Goal: Transaction & Acquisition: Download file/media

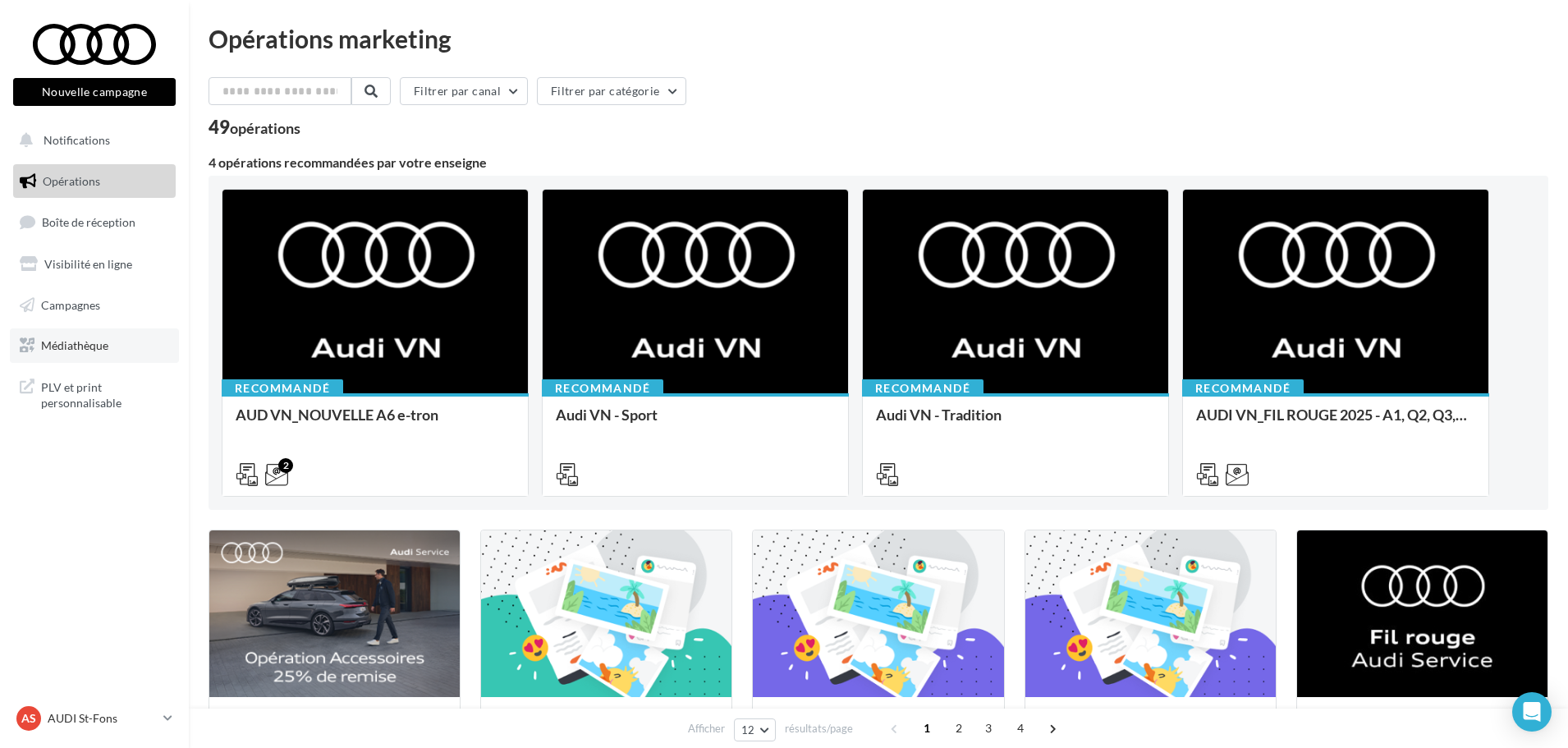
click at [105, 347] on span "Médiathèque" at bounding box center [74, 345] width 68 height 14
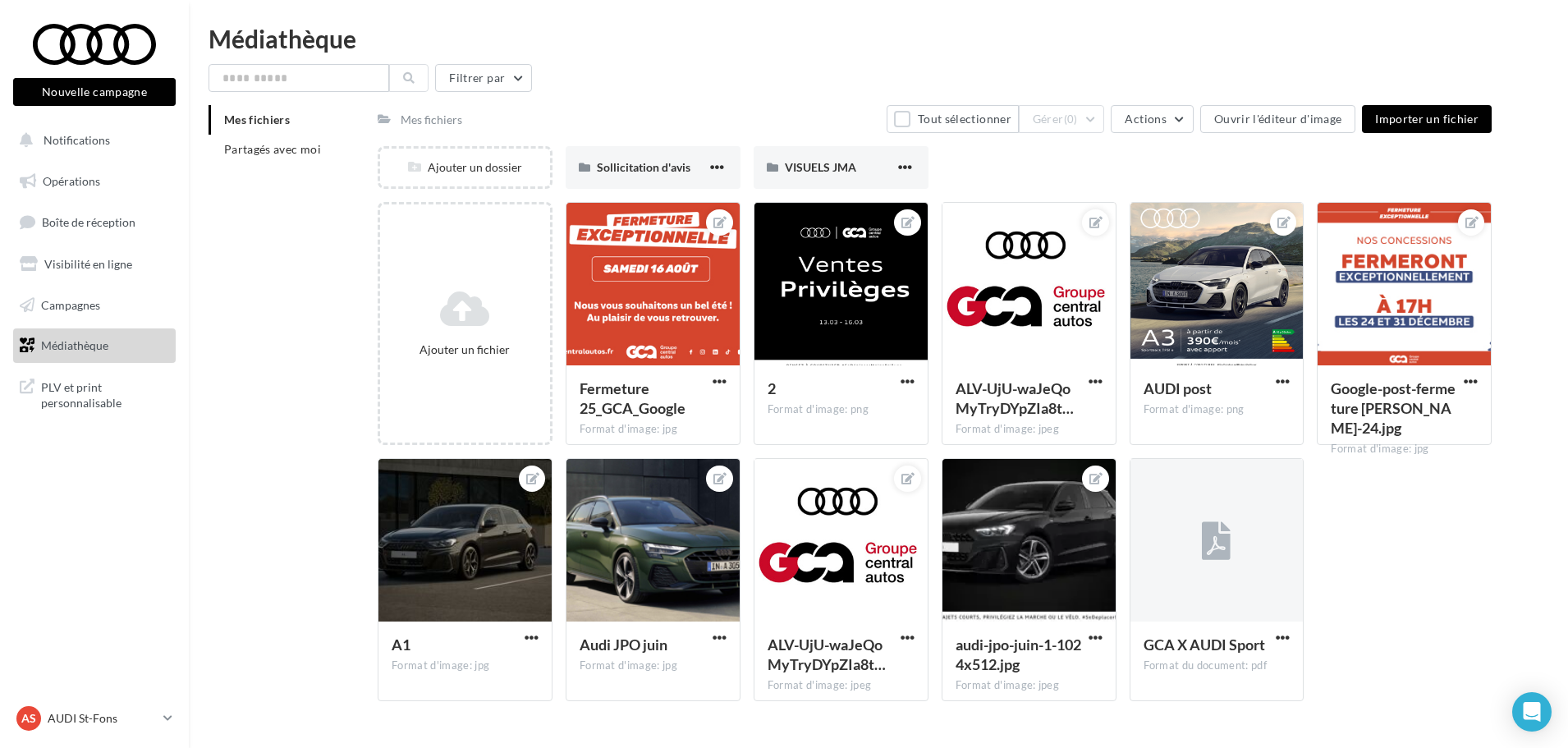
click at [278, 170] on div "Mes fichiers Partagés avec moi" at bounding box center [293, 141] width 169 height 72
click at [283, 151] on span "Partagés avec moi" at bounding box center [272, 149] width 97 height 14
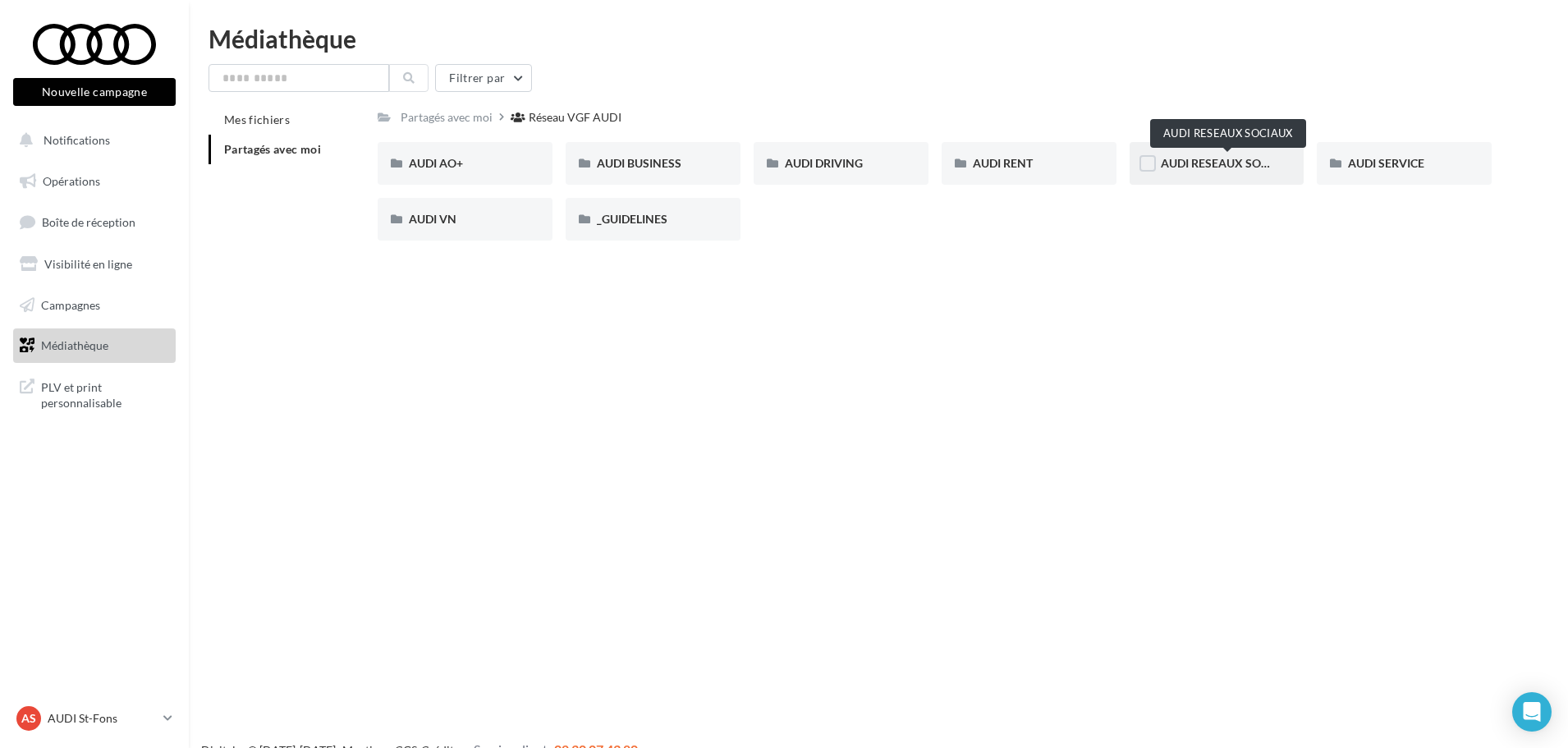
click at [1264, 166] on span "AUDI RESEAUX SOCIAUX" at bounding box center [1228, 162] width 135 height 14
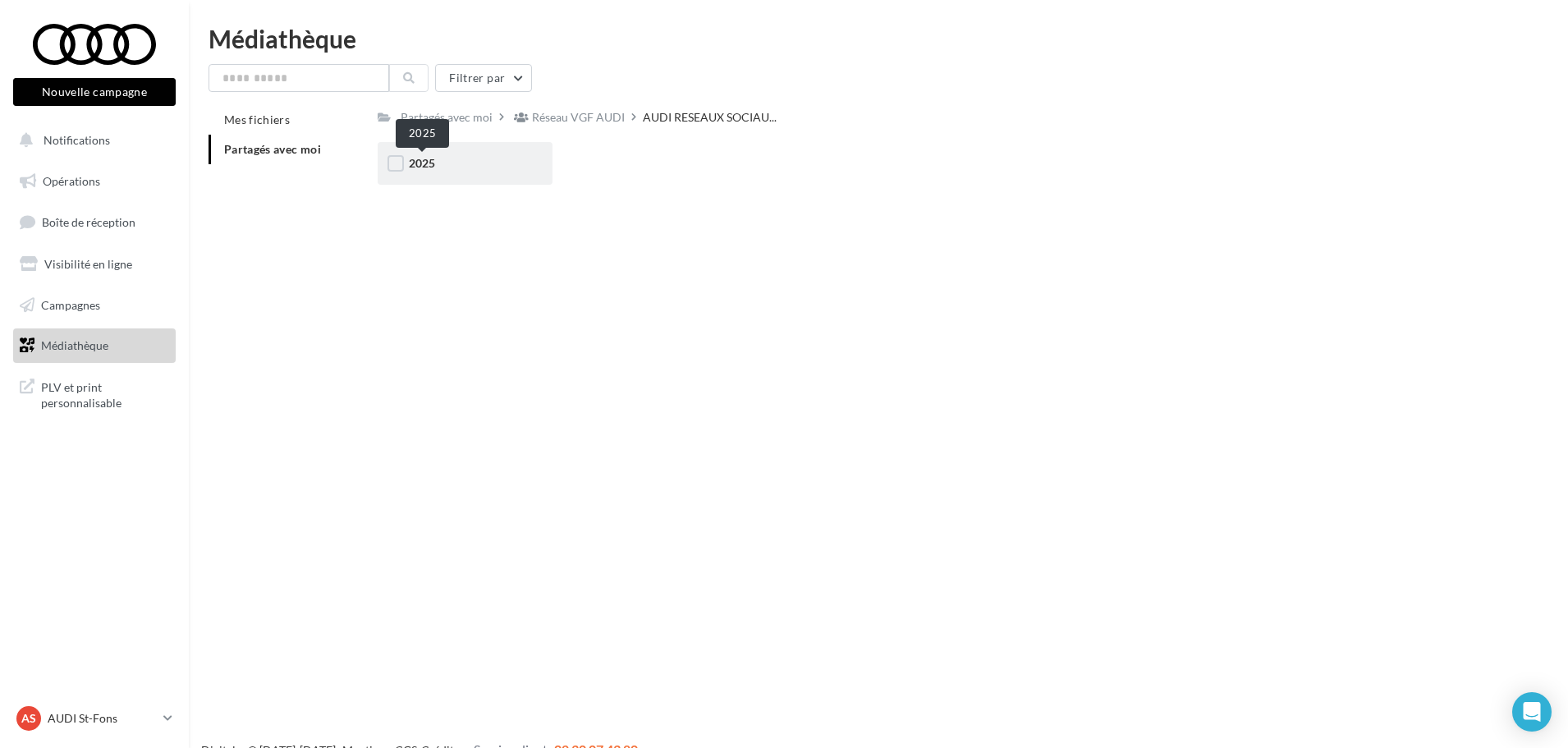
click at [423, 166] on span "2025" at bounding box center [421, 162] width 26 height 14
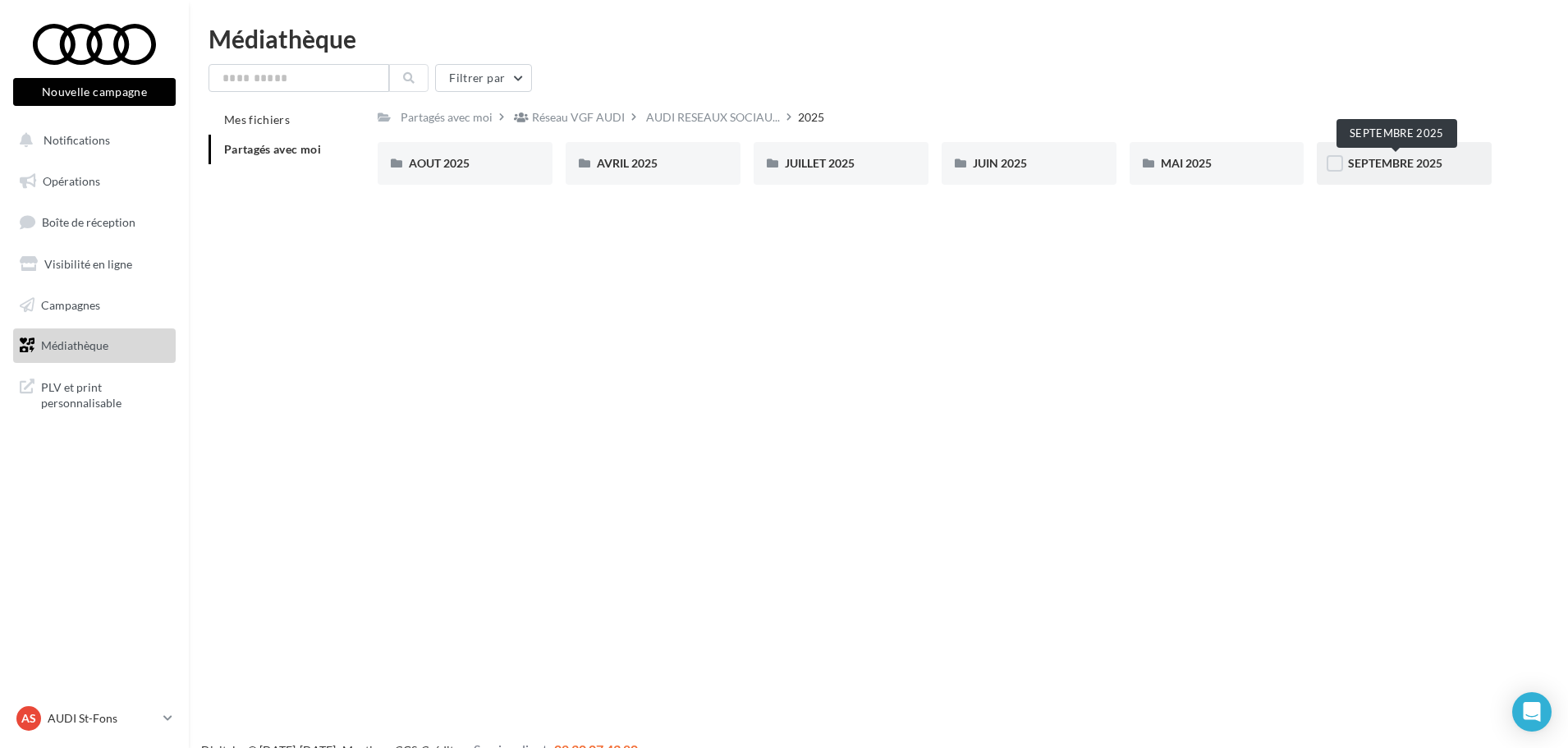
click at [1427, 166] on span "SEPTEMBRE 2025" at bounding box center [1395, 162] width 95 height 14
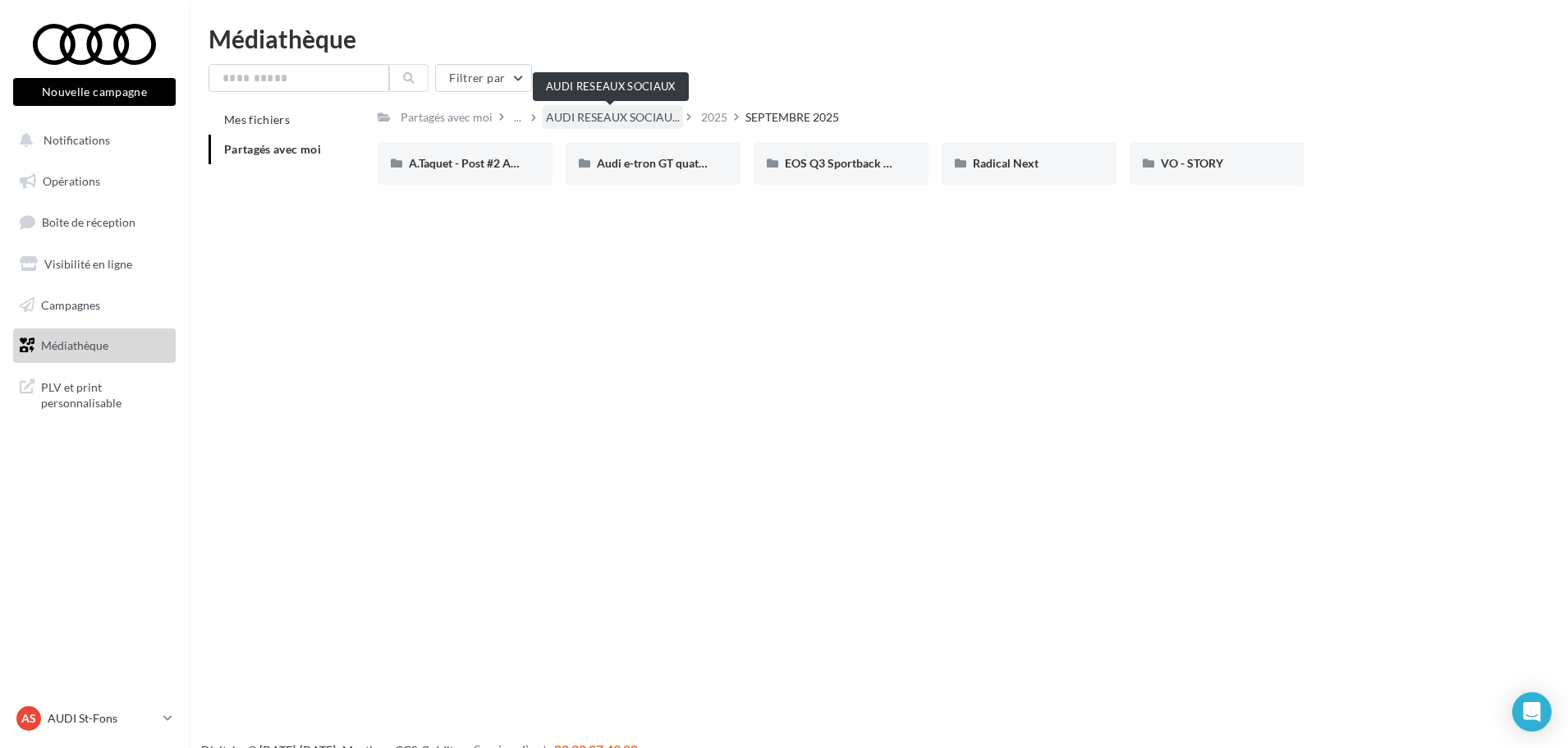
click at [647, 123] on span "AUDI RESEAUX SOCIAU..." at bounding box center [613, 117] width 133 height 16
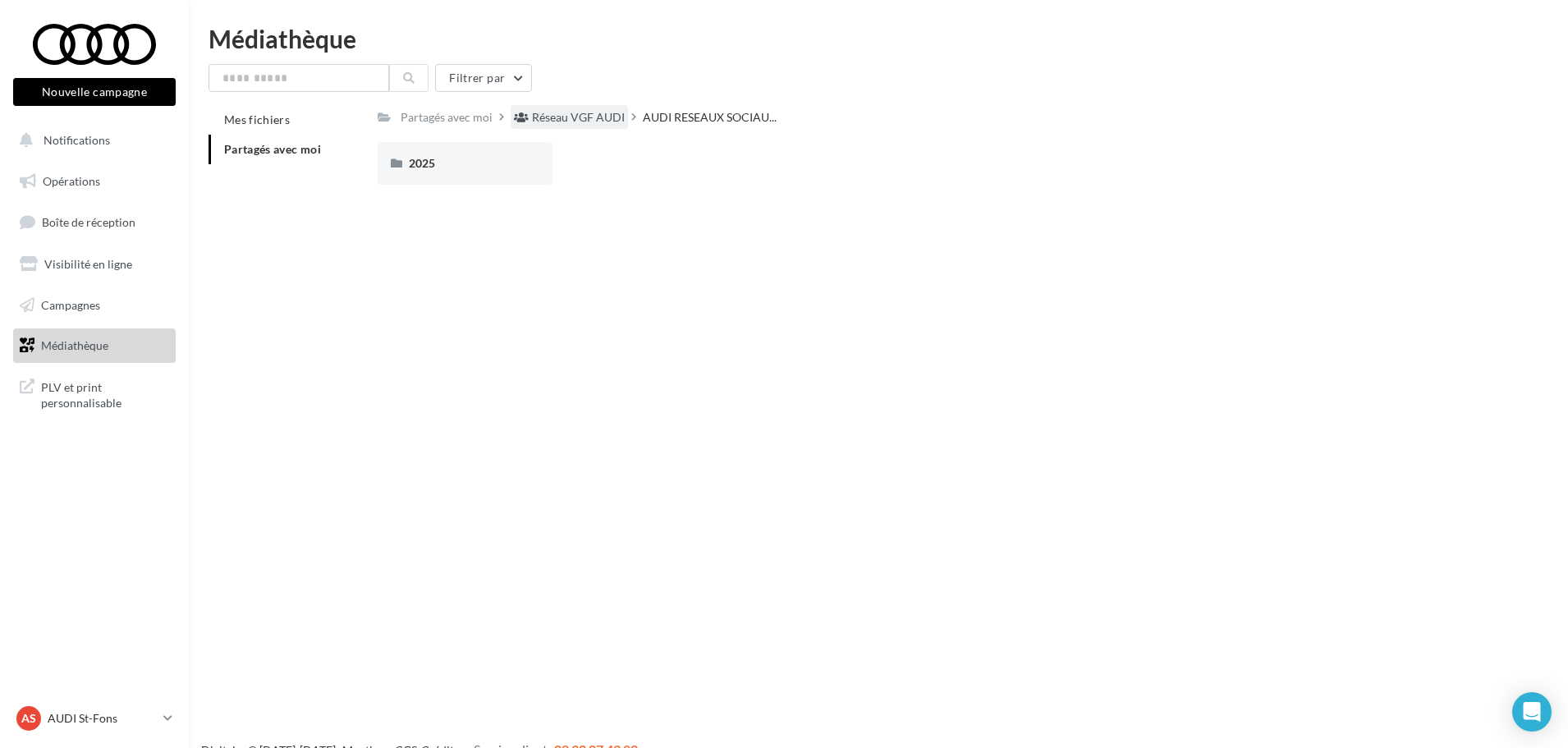
click at [543, 119] on div "Réseau VGF AUDI" at bounding box center [579, 117] width 93 height 16
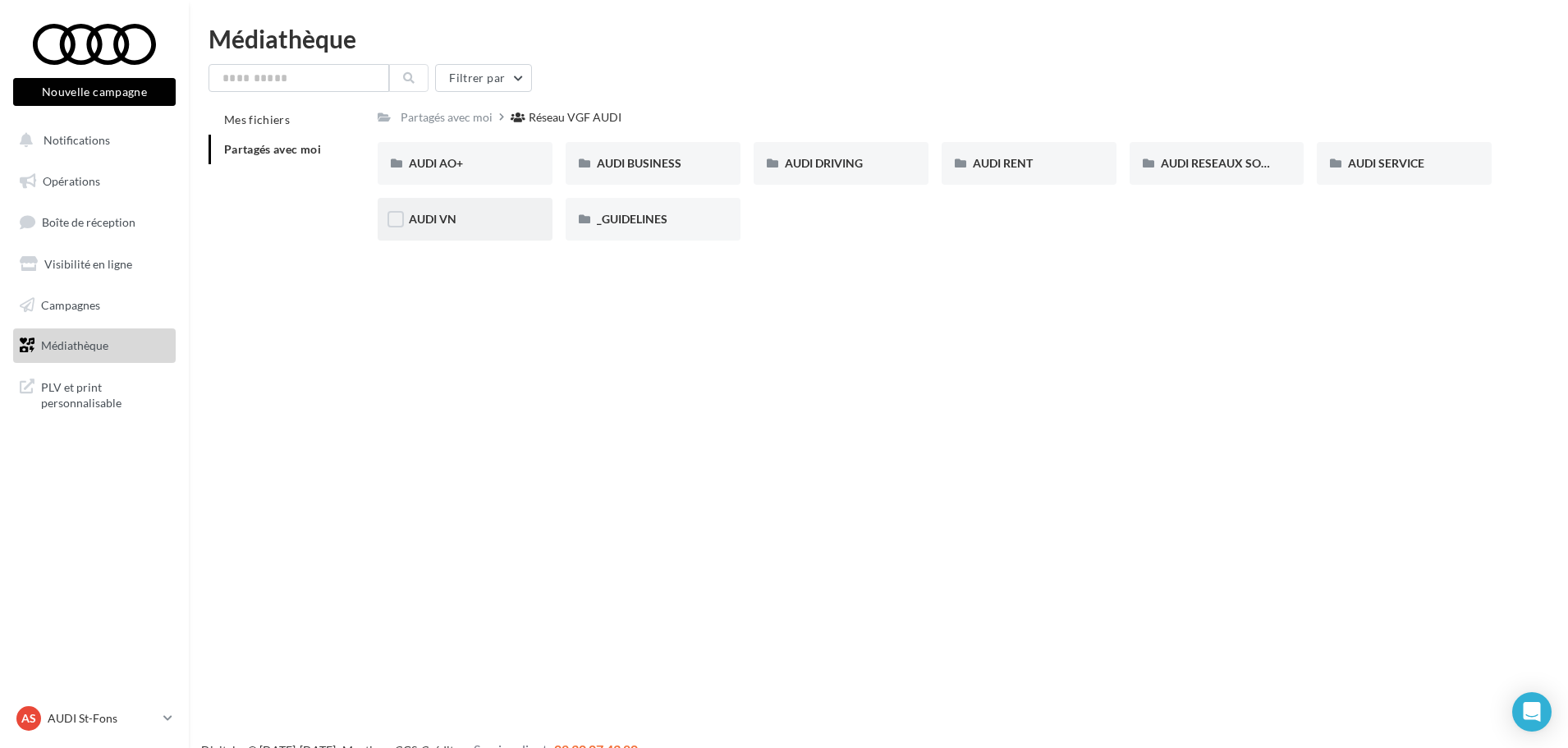
click at [440, 226] on div "AUDI VN" at bounding box center [465, 218] width 112 height 16
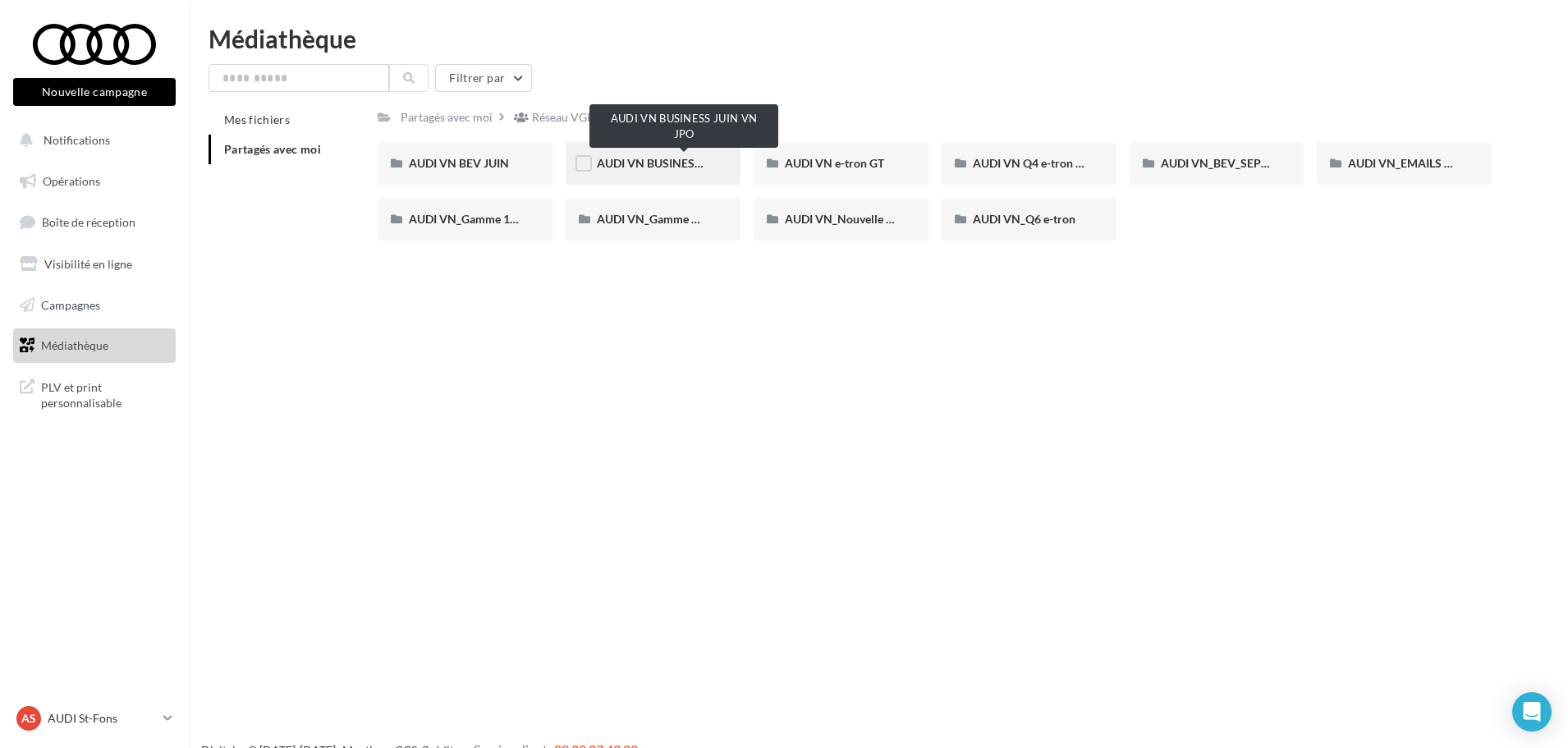
click at [663, 158] on span "AUDI VN BUSINESS JUIN VN JPO" at bounding box center [685, 162] width 176 height 14
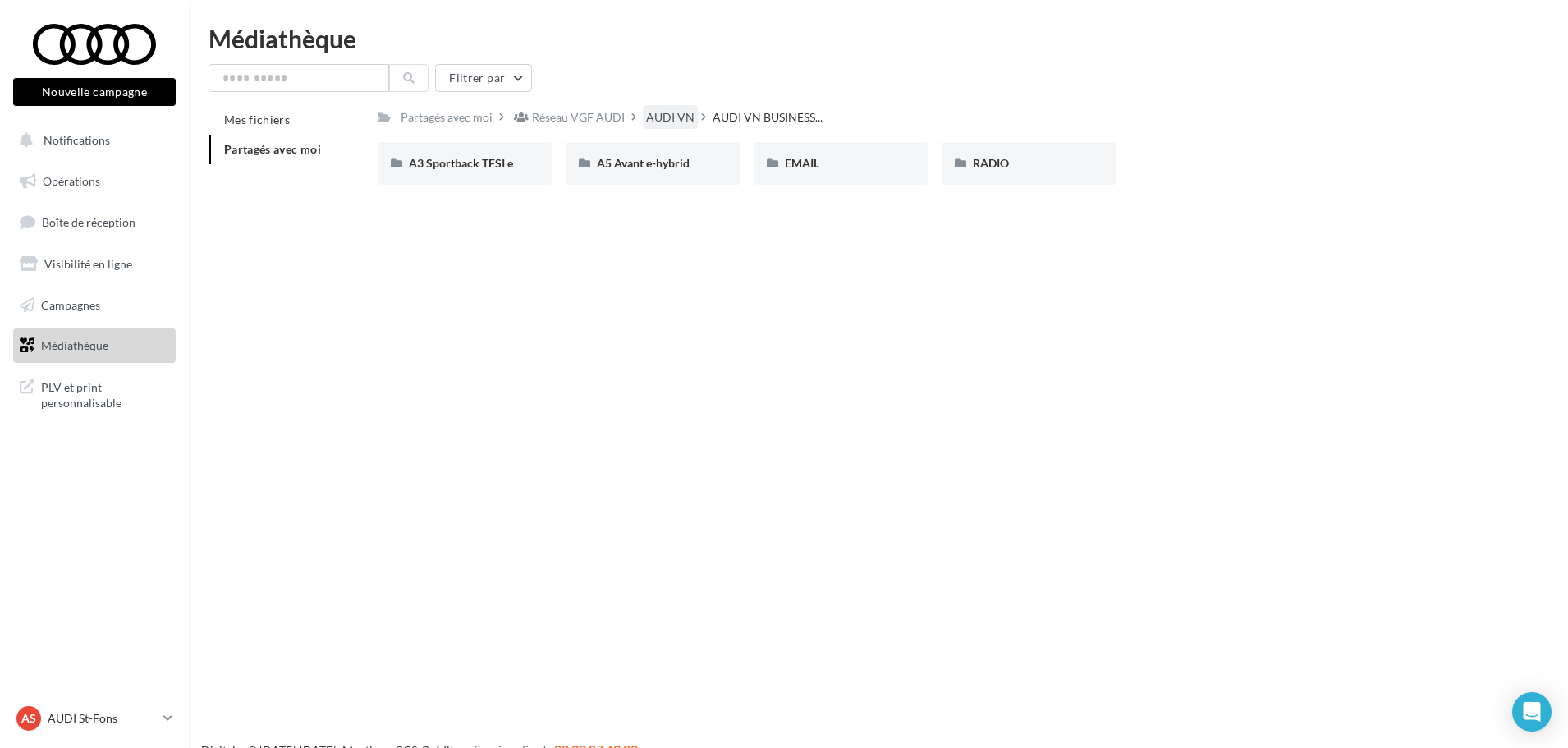
click at [654, 110] on div "AUDI VN" at bounding box center [670, 117] width 48 height 16
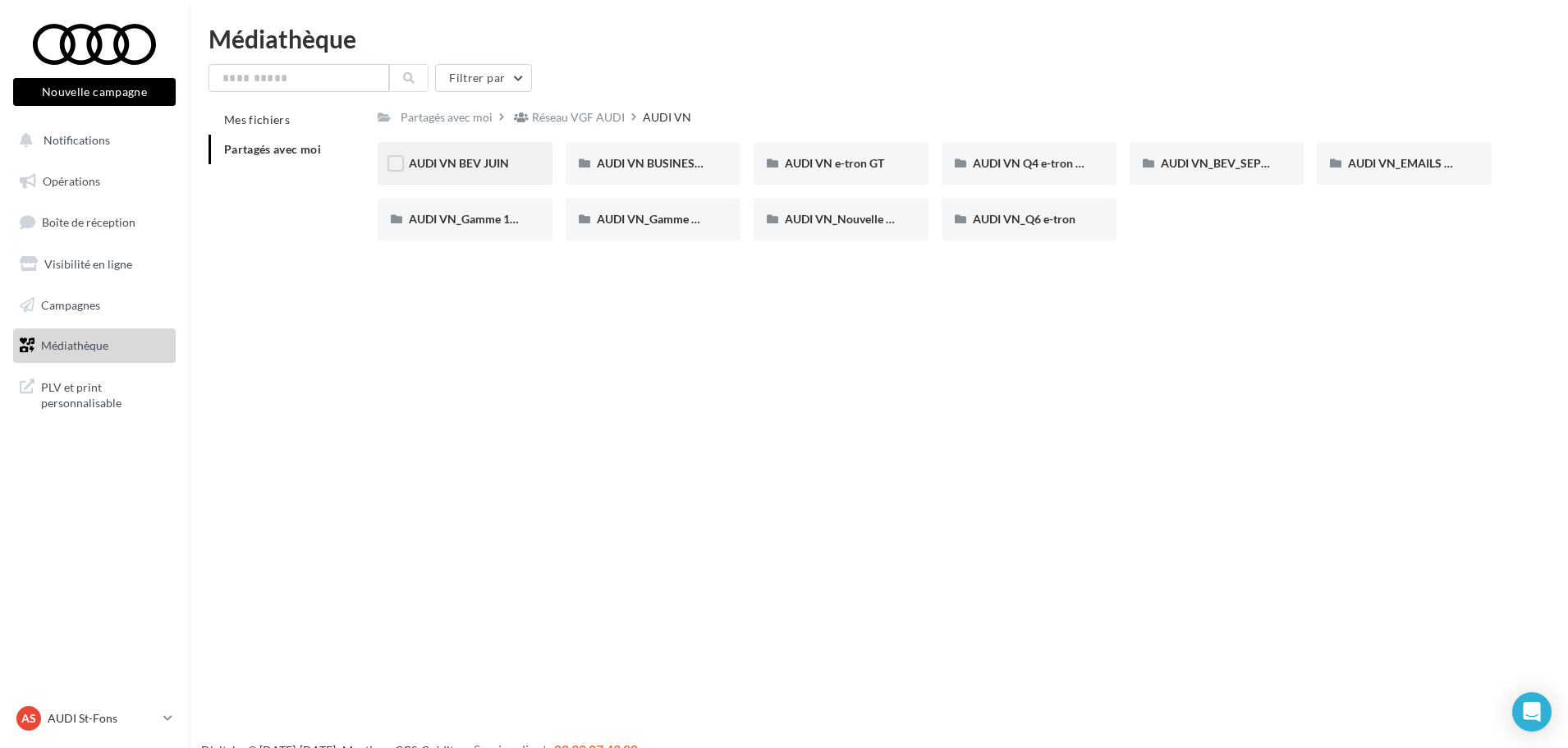
click at [523, 166] on div "AUDI VN BEV JUIN" at bounding box center [465, 163] width 175 height 43
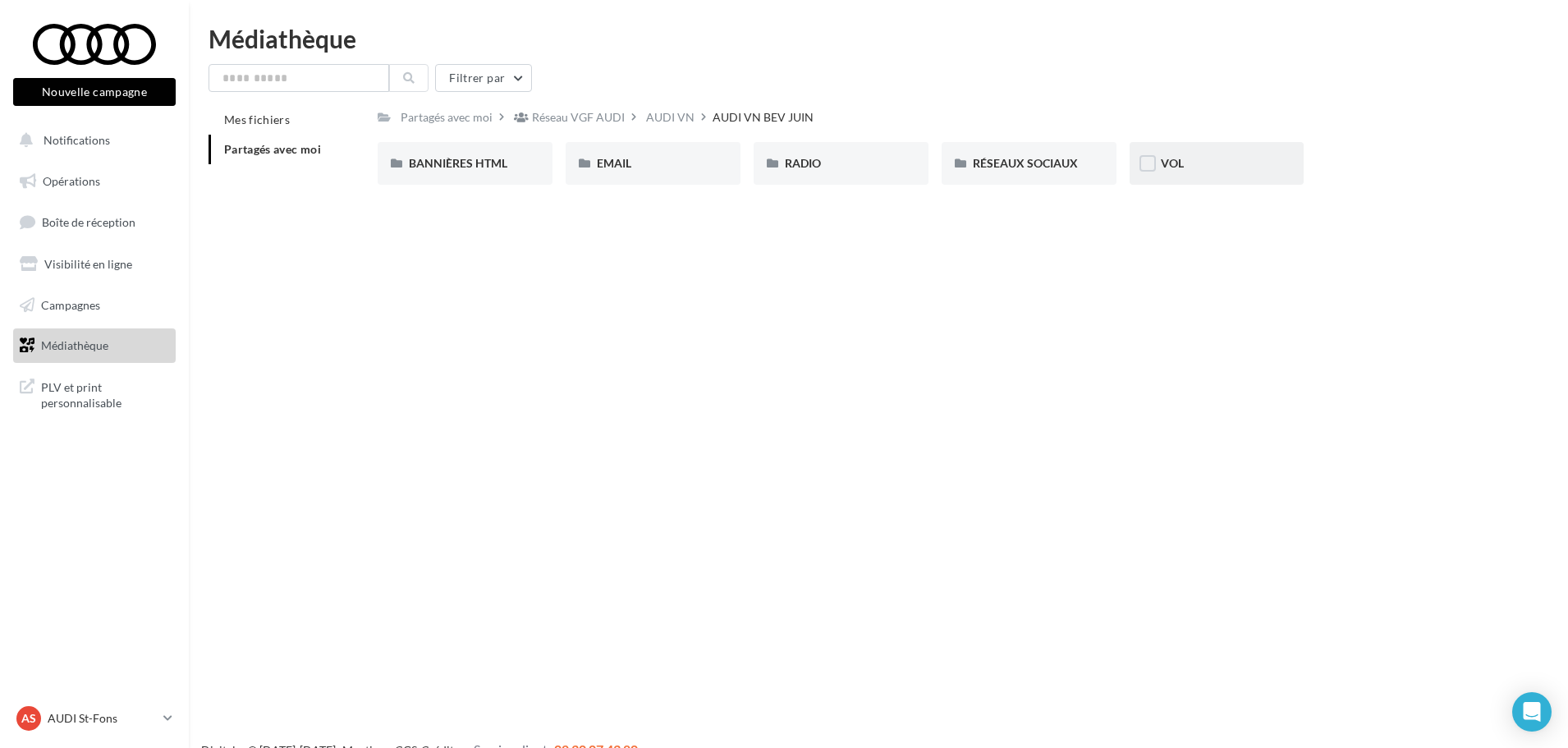
click at [1145, 148] on div "VOL" at bounding box center [1216, 163] width 175 height 43
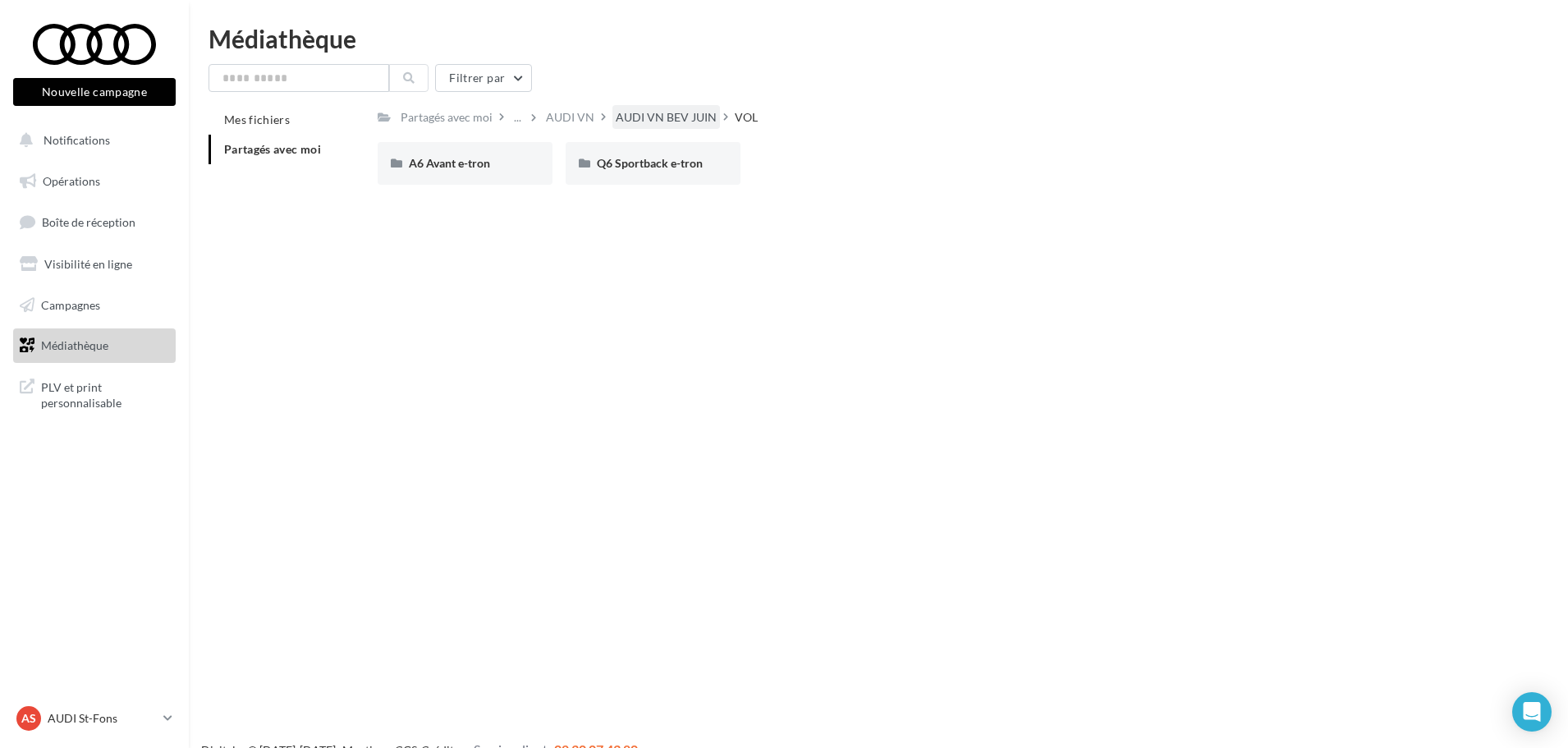
click at [658, 117] on div "AUDI VN BEV JUIN" at bounding box center [666, 117] width 100 height 16
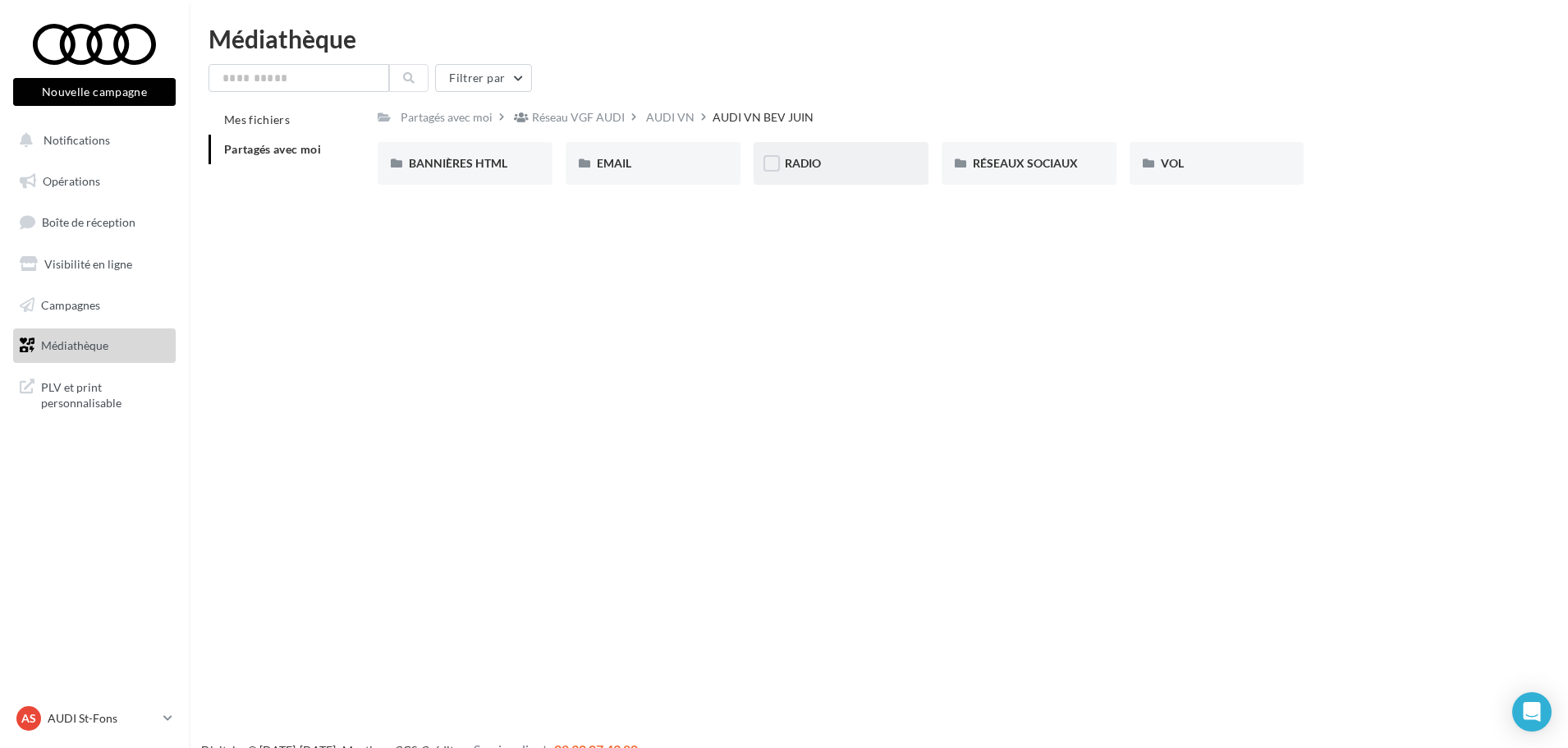
click at [890, 176] on div "RADIO" at bounding box center [841, 163] width 175 height 43
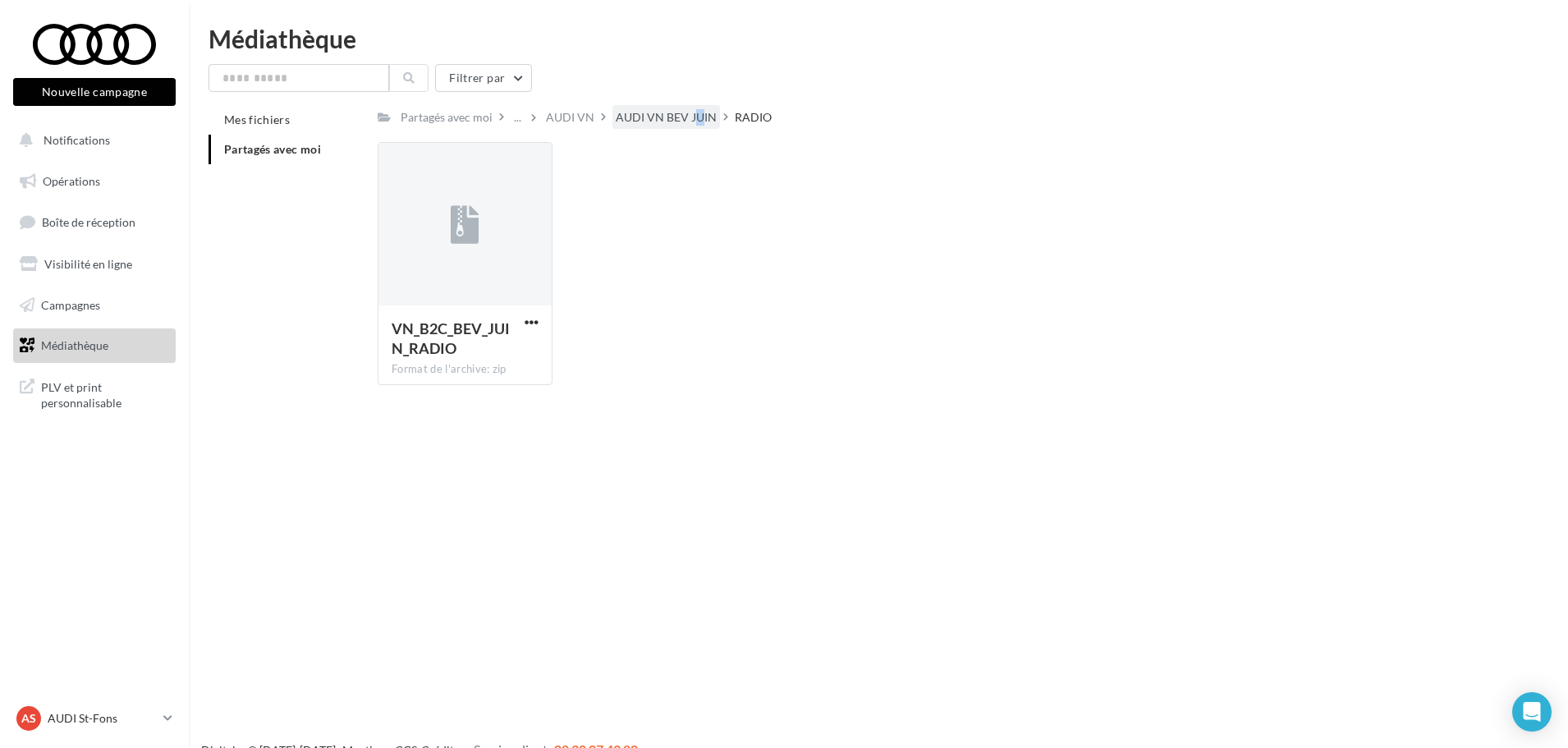
click at [679, 115] on div "AUDI VN BEV JUIN" at bounding box center [666, 117] width 100 height 16
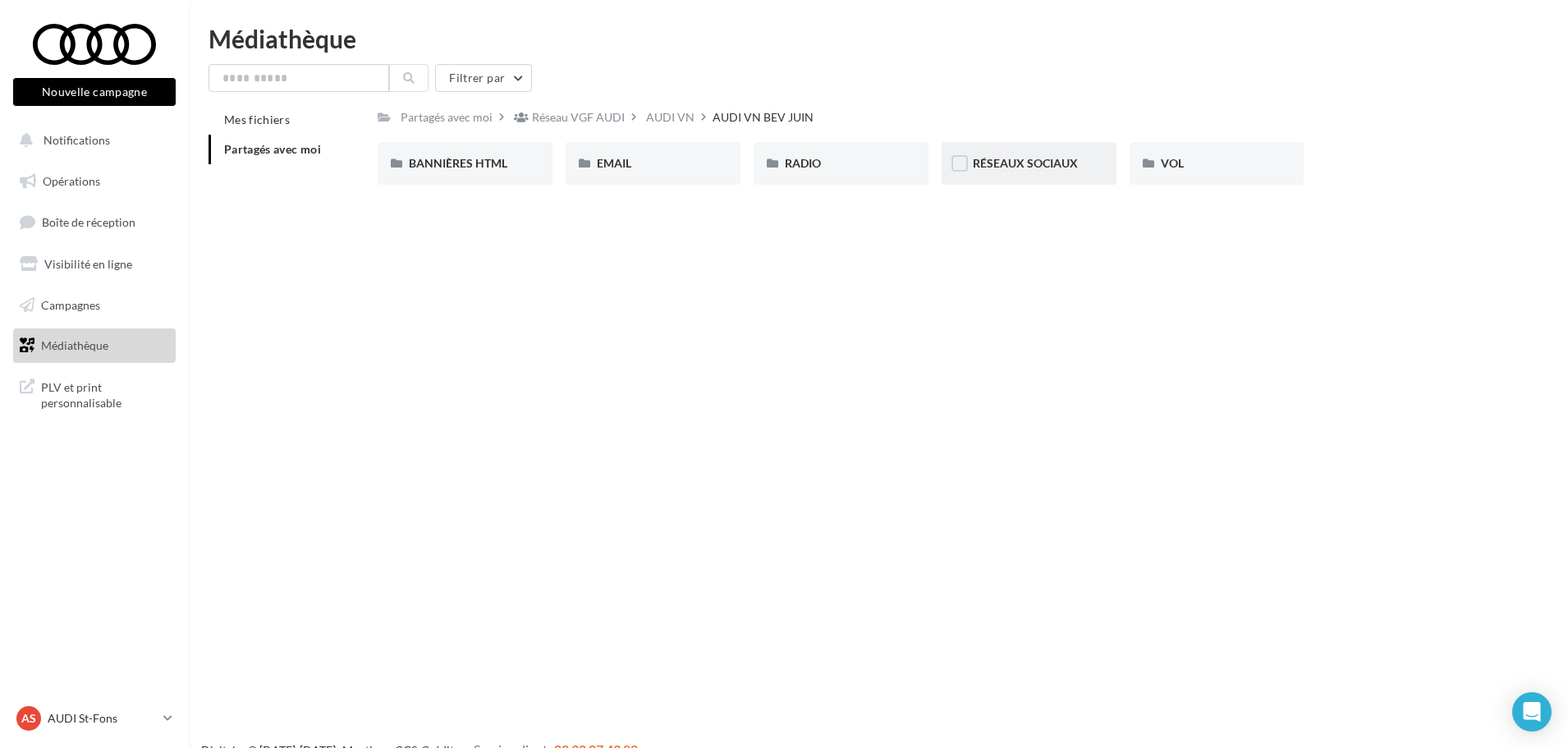
click at [1078, 174] on div "RÉSEAUX SOCIAUX" at bounding box center [1028, 163] width 175 height 43
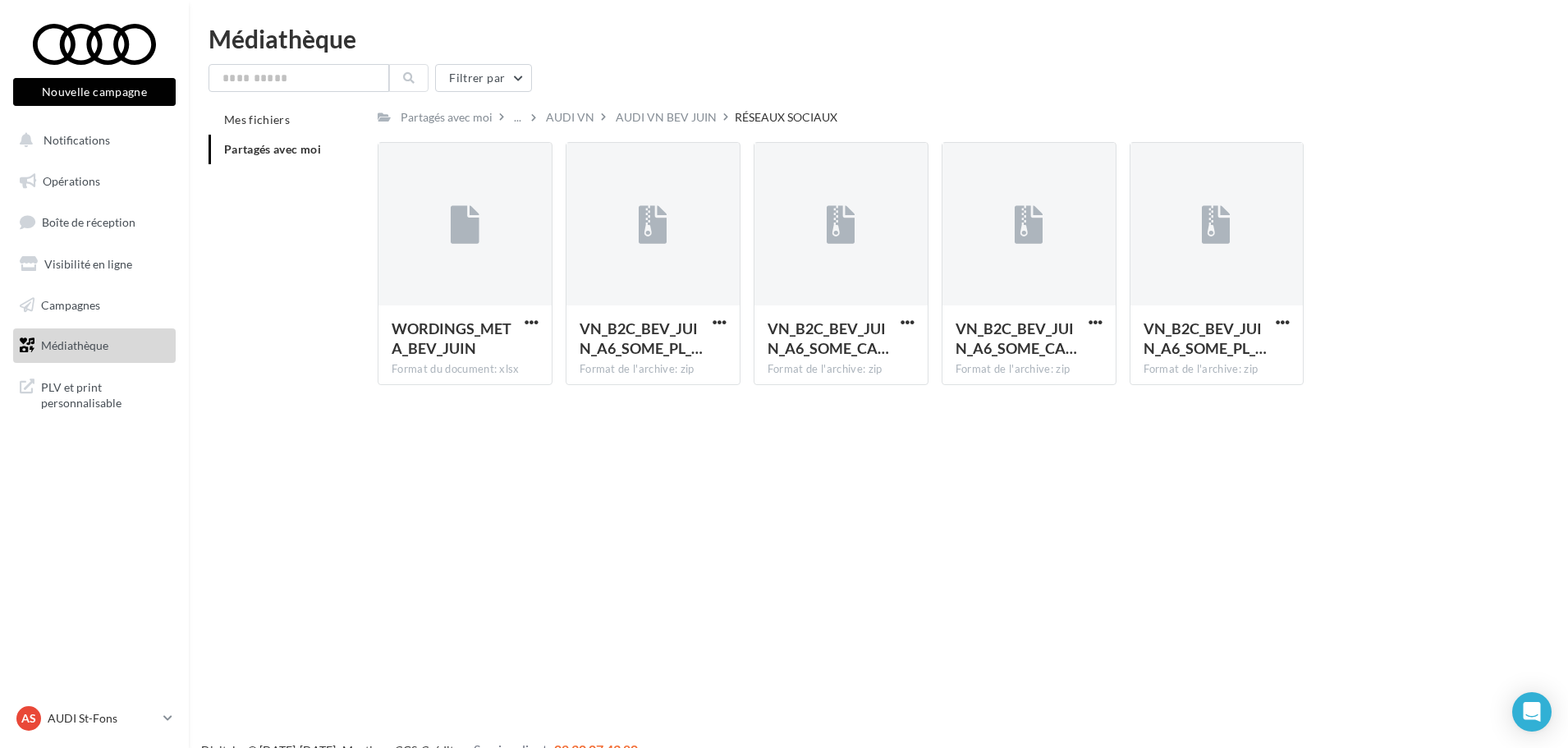
click at [592, 109] on div "AUDI VN" at bounding box center [570, 117] width 55 height 24
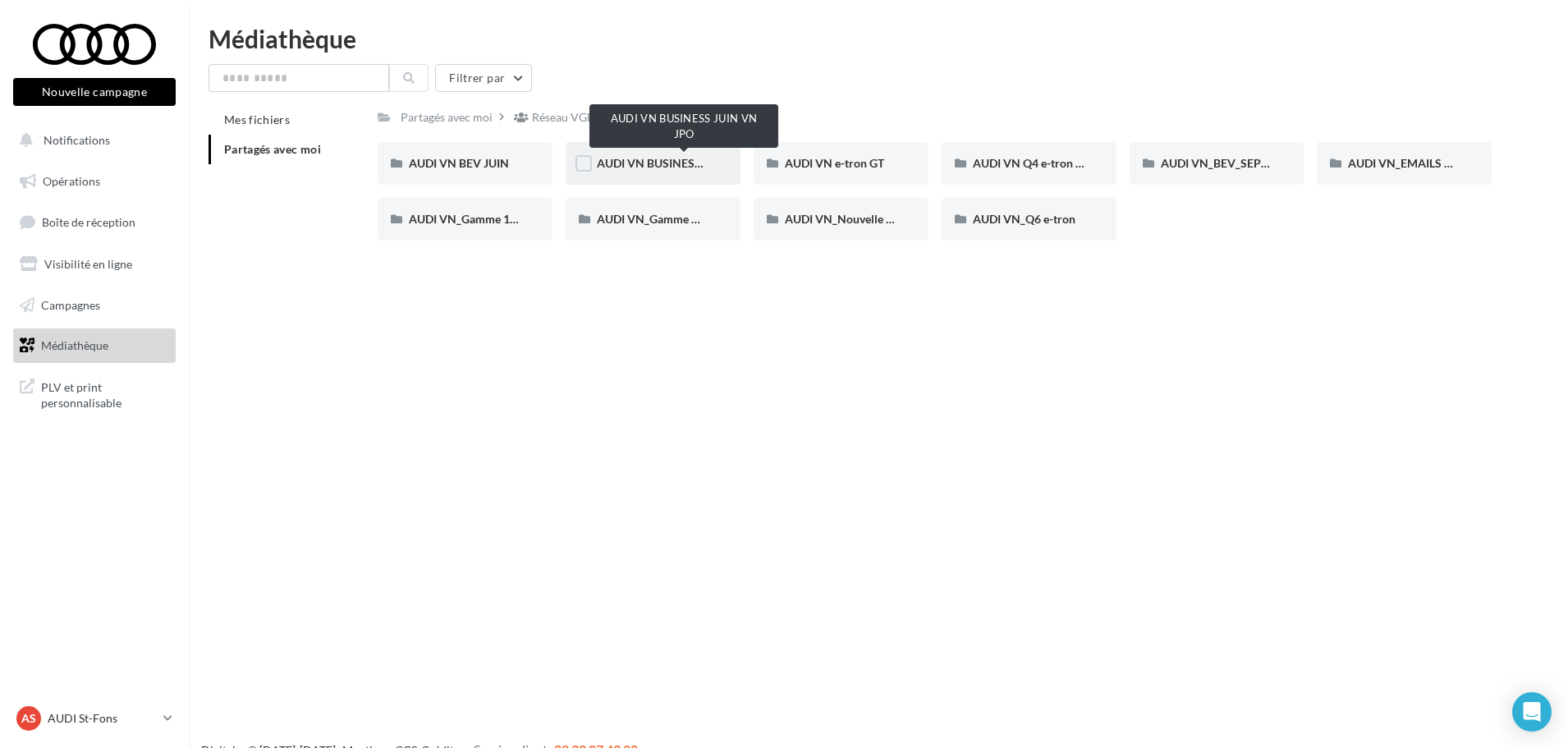
click at [683, 164] on span "AUDI VN BUSINESS JUIN VN JPO" at bounding box center [685, 162] width 176 height 14
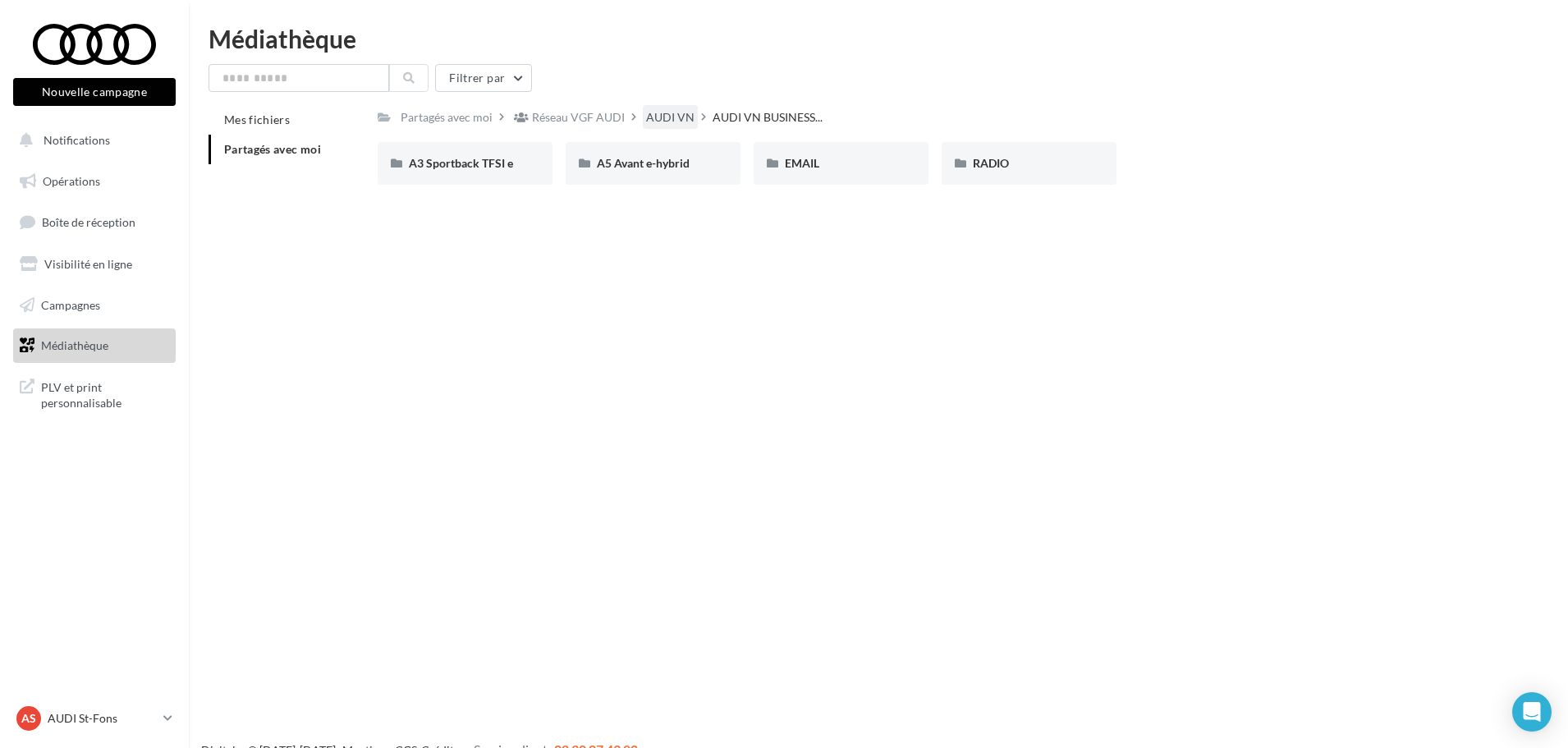
click at [675, 122] on div "AUDI VN" at bounding box center [670, 117] width 48 height 16
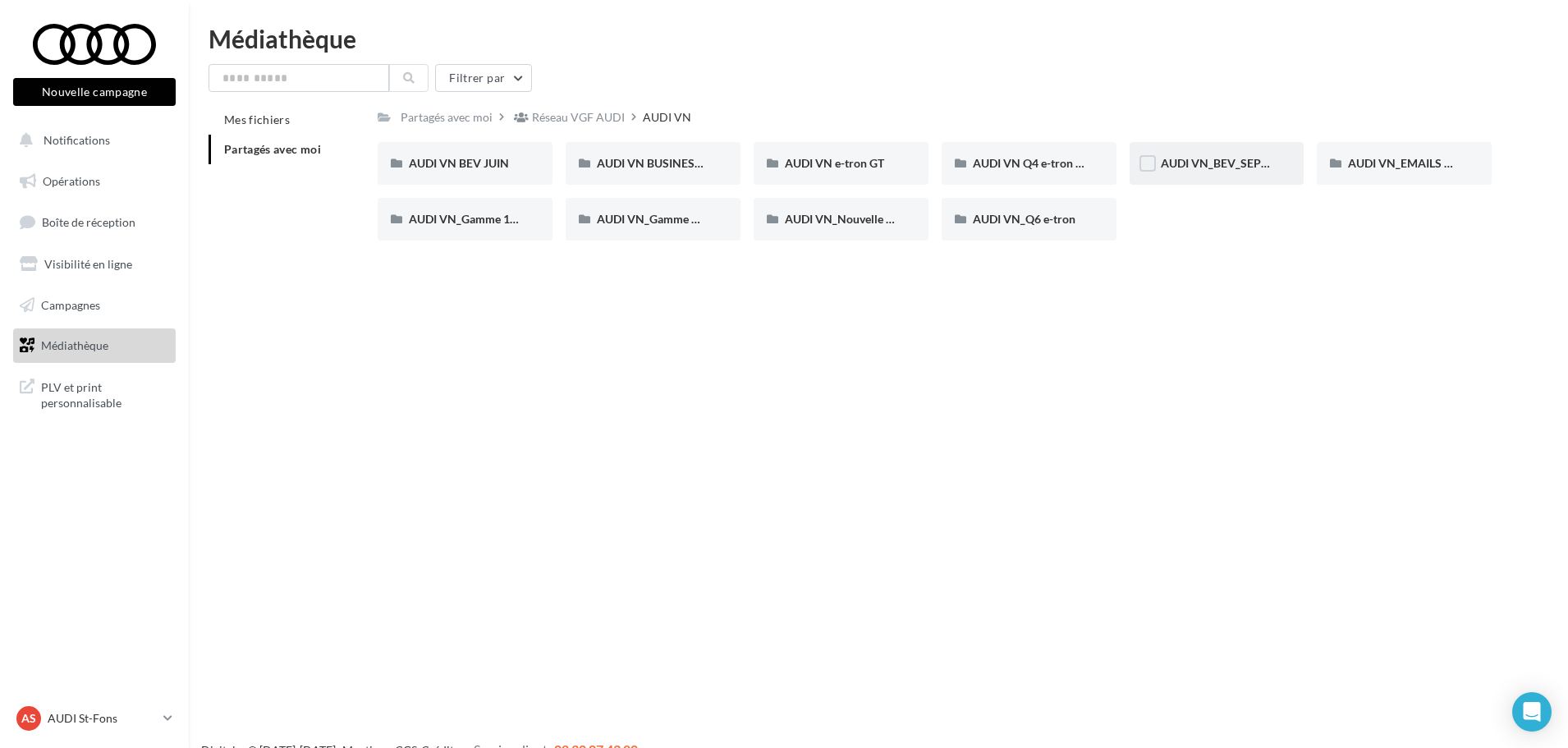
click at [1275, 158] on div "AUDI VN_BEV_SEPTEMBRE" at bounding box center [1216, 163] width 175 height 43
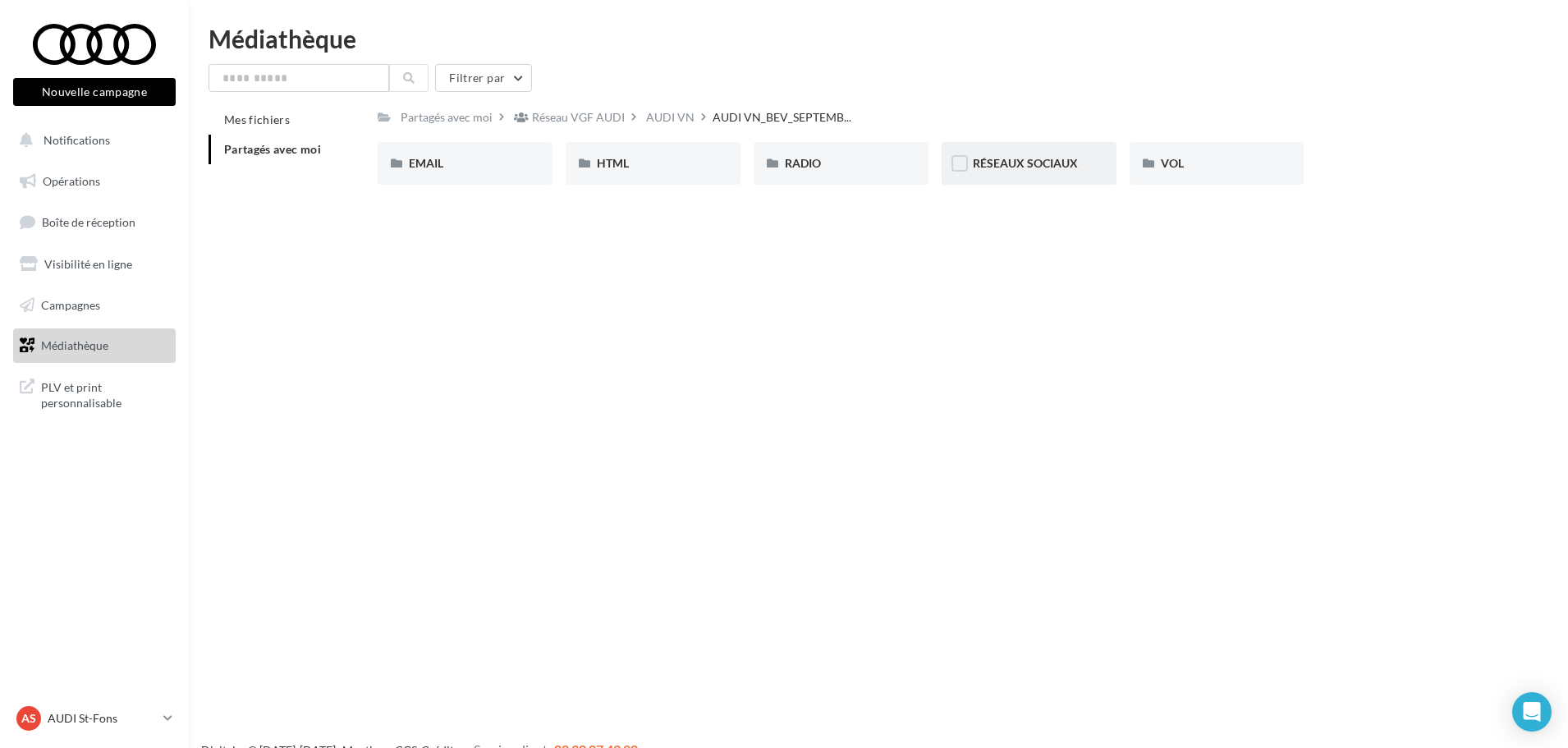
click at [1066, 179] on div "RÉSEAUX SOCIAUX" at bounding box center [1028, 163] width 175 height 43
click at [695, 166] on div "Q4 e-tron" at bounding box center [653, 163] width 112 height 16
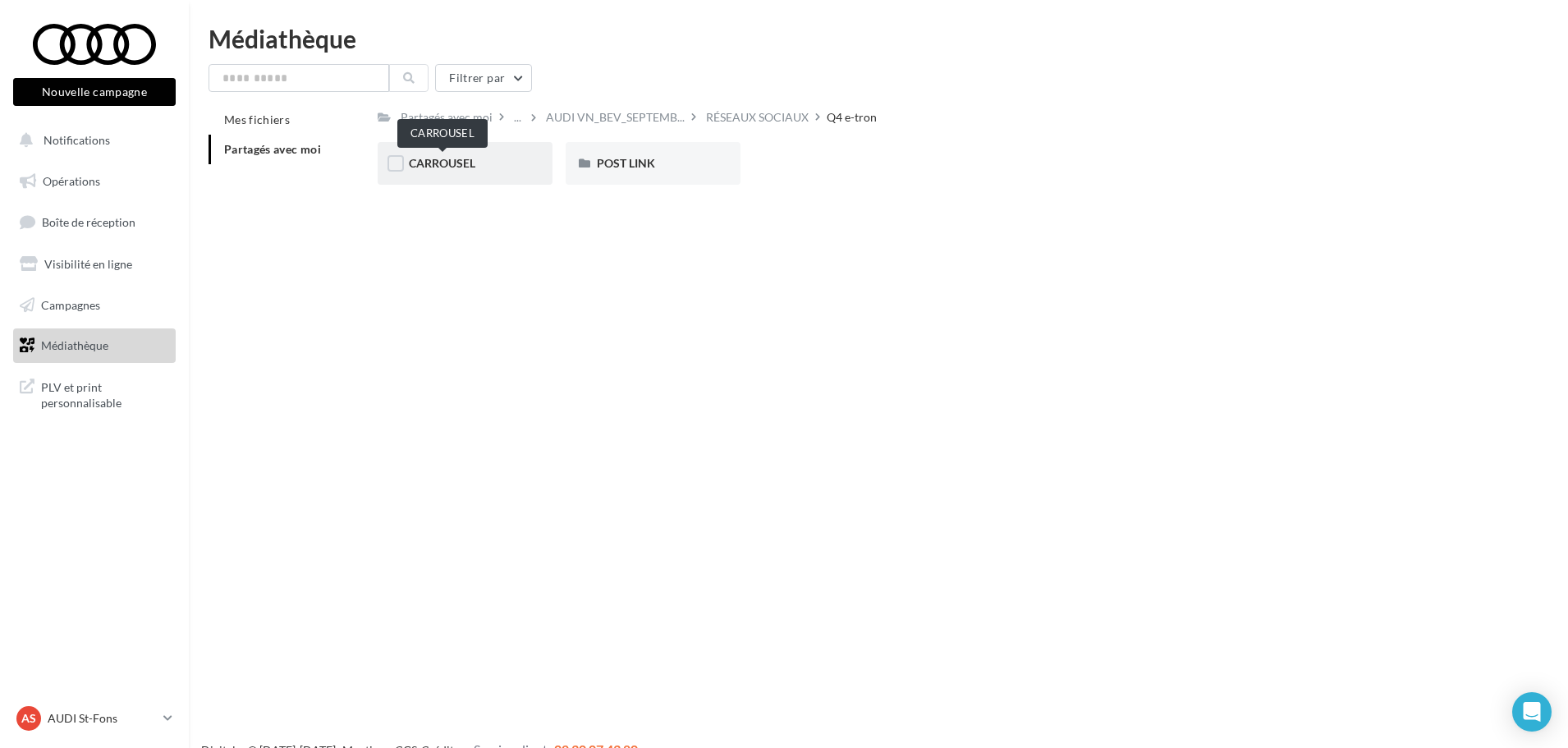
click at [456, 164] on span "CARROUSEL" at bounding box center [442, 162] width 67 height 14
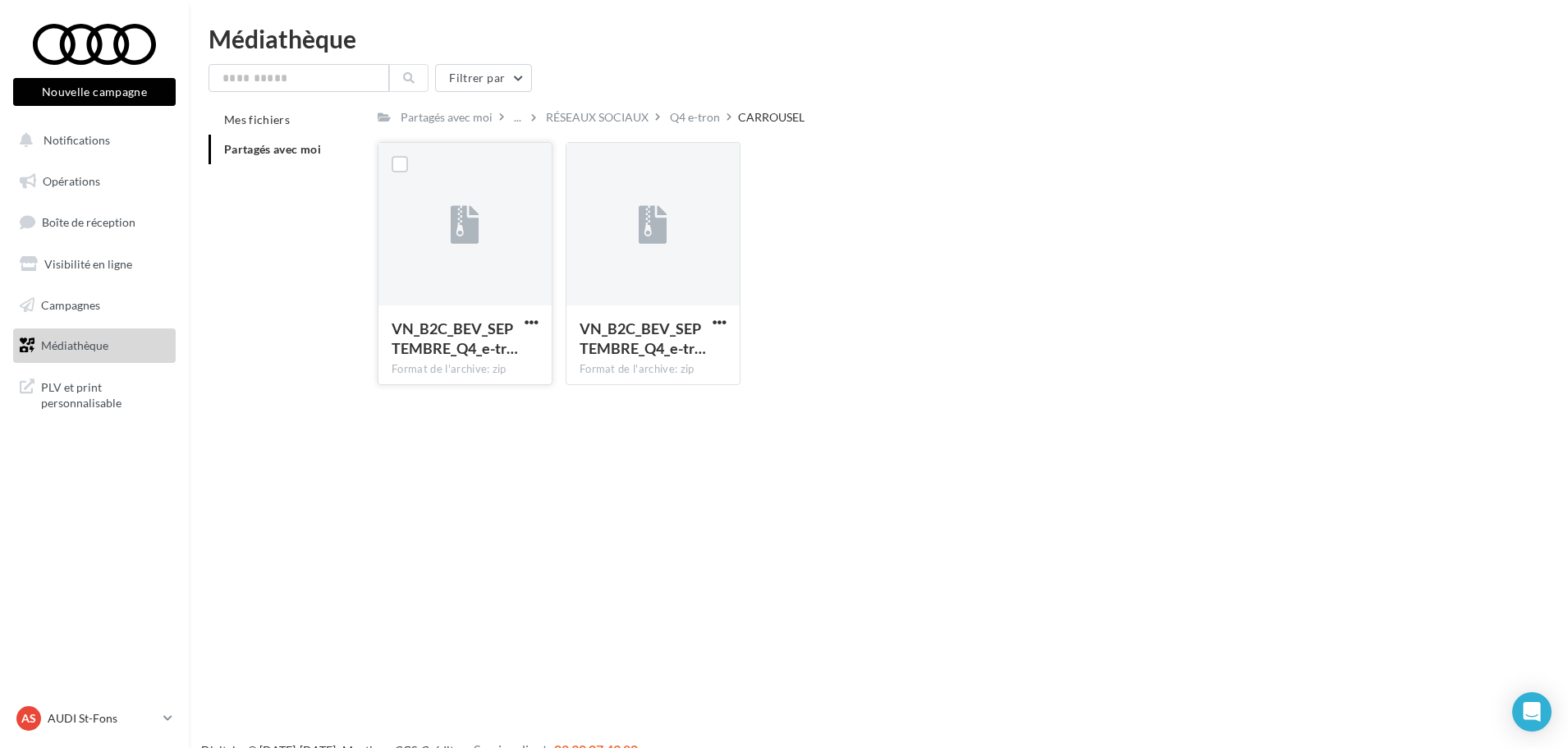
click at [523, 319] on button "button" at bounding box center [530, 323] width 20 height 16
click at [720, 320] on span "button" at bounding box center [719, 322] width 14 height 14
click at [642, 347] on button "Télécharger" at bounding box center [647, 355] width 164 height 43
click at [527, 319] on span "button" at bounding box center [531, 322] width 14 height 14
click at [510, 363] on button "Télécharger" at bounding box center [460, 355] width 164 height 43
